Goal: Information Seeking & Learning: Understand process/instructions

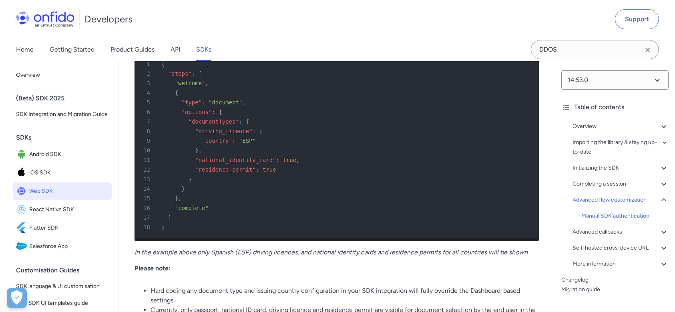
scroll to position [12118, 0]
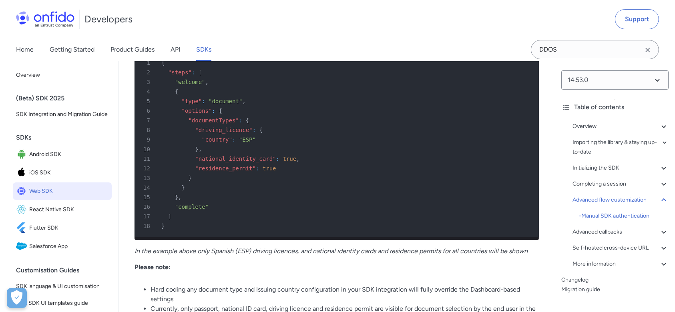
drag, startPoint x: 153, startPoint y: 110, endPoint x: 329, endPoint y: 269, distance: 236.9
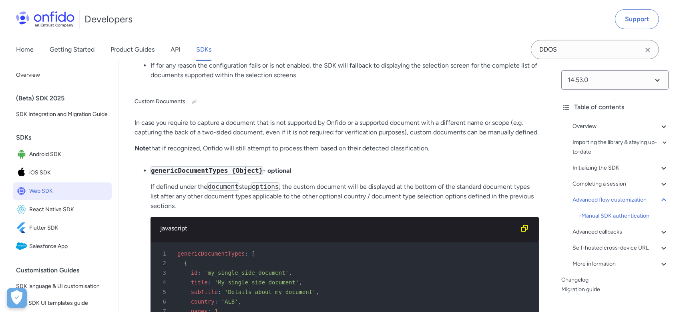
scroll to position [12401, 0]
copy div "lo-ipsu: Dol sit-amet consecteturad, eli seddoeius tempori utl et dolorem aliqu…"
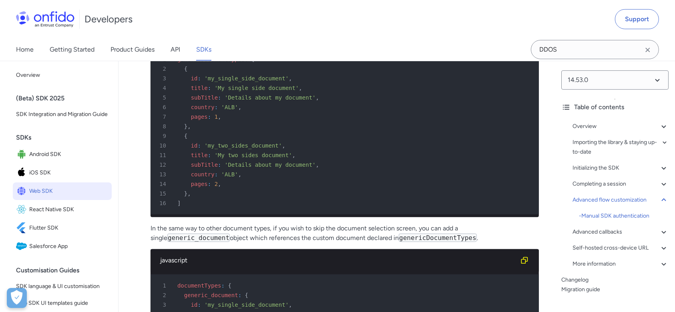
scroll to position [12601, 0]
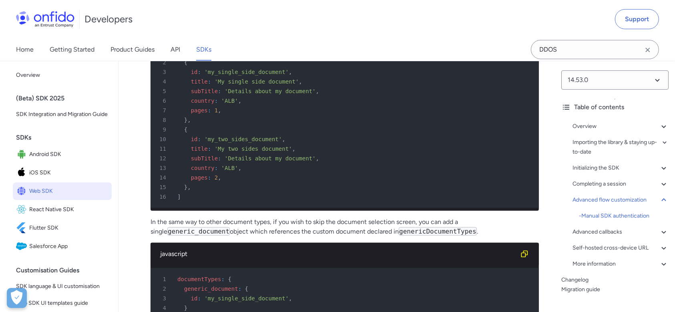
drag, startPoint x: 252, startPoint y: 130, endPoint x: 378, endPoint y: 136, distance: 126.2
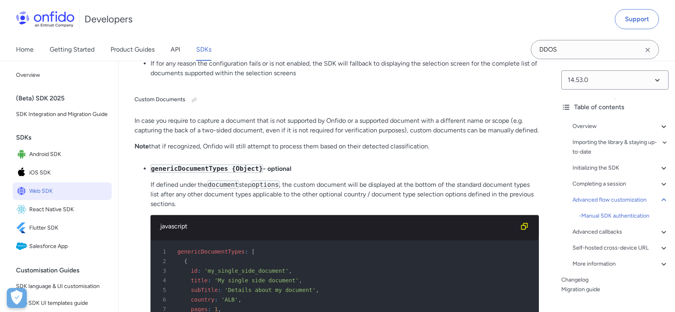
scroll to position [12393, 0]
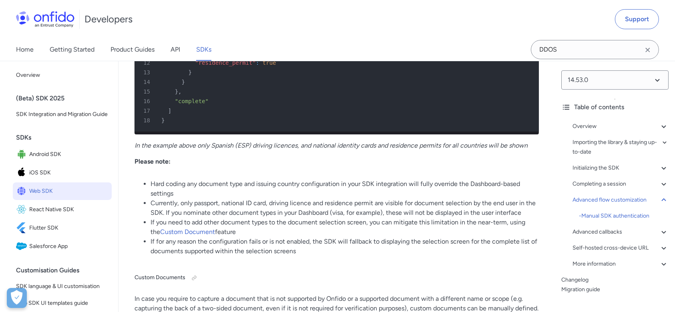
scroll to position [12226, 0]
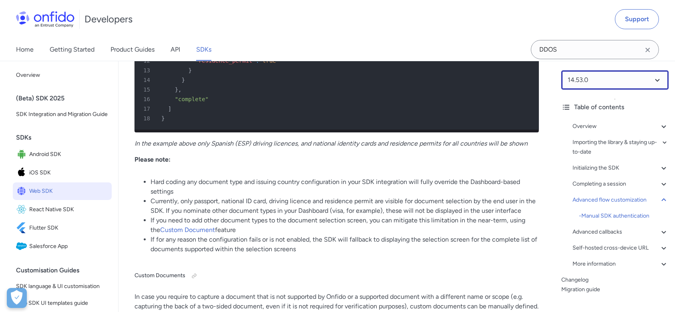
click at [574, 82] on select at bounding box center [614, 79] width 107 height 19
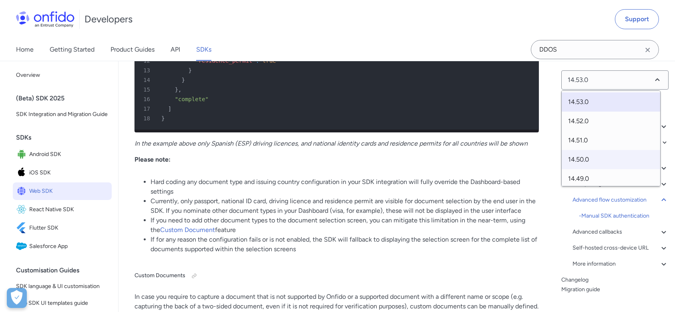
click at [586, 163] on span "14.50.0" at bounding box center [611, 159] width 98 height 19
select select "14.50.0"
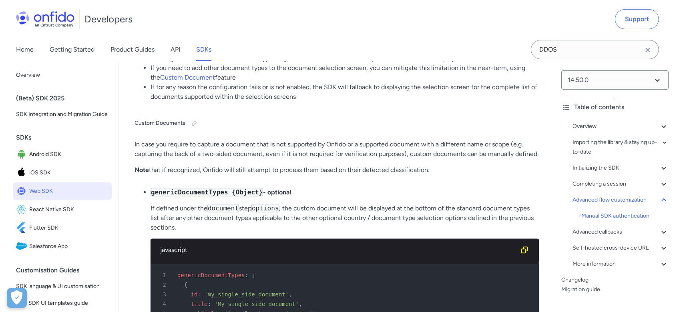
scroll to position [12437, 0]
drag, startPoint x: 197, startPoint y: 194, endPoint x: 252, endPoint y: 195, distance: 54.8
copy div ""country" : "ESP""
